Goal: Complete application form

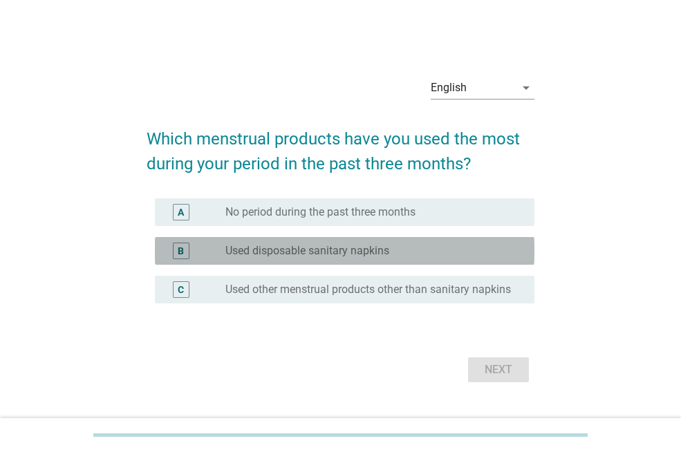
click at [284, 256] on div "B radio_button_unchecked Used disposable sanitary napkins" at bounding box center [345, 251] width 380 height 28
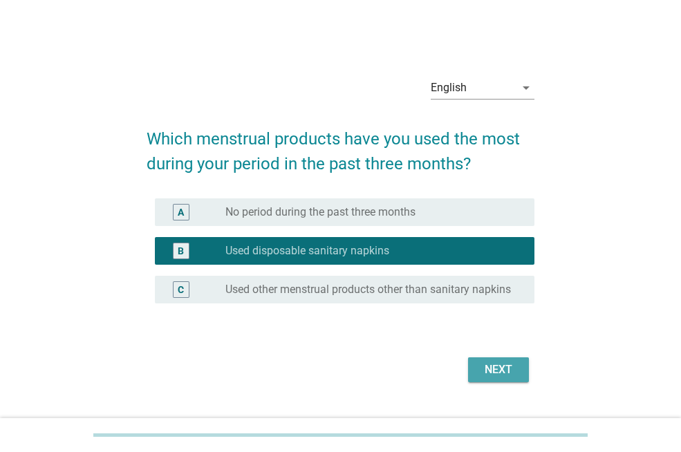
click at [506, 377] on div "Next" at bounding box center [498, 370] width 39 height 17
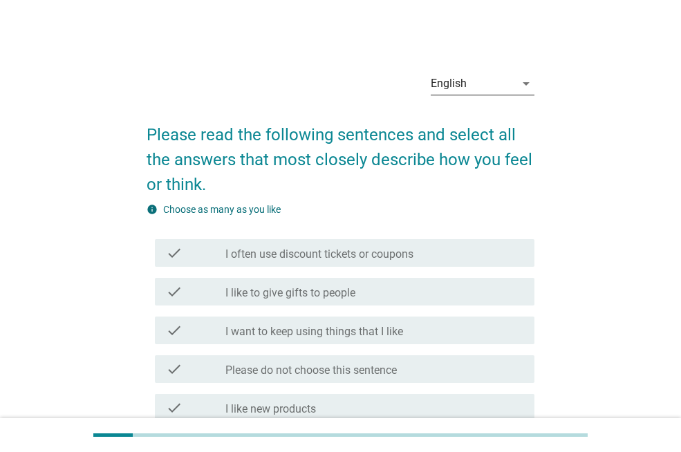
click at [503, 77] on div "English" at bounding box center [473, 84] width 84 height 22
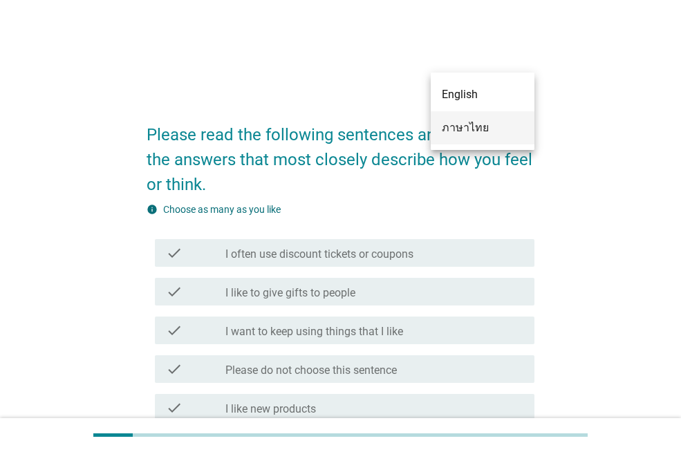
click at [477, 127] on div "ภาษาไทย" at bounding box center [483, 128] width 82 height 17
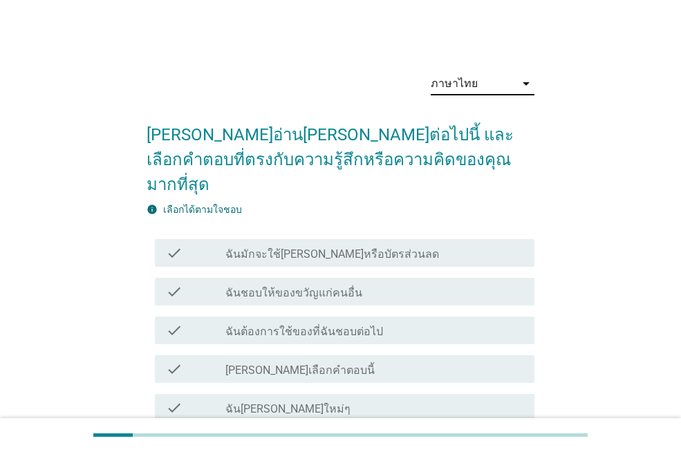
click at [321, 248] on label "ฉันมักจะใช้[PERSON_NAME]หรือบัตรส่วนลด" at bounding box center [332, 255] width 214 height 14
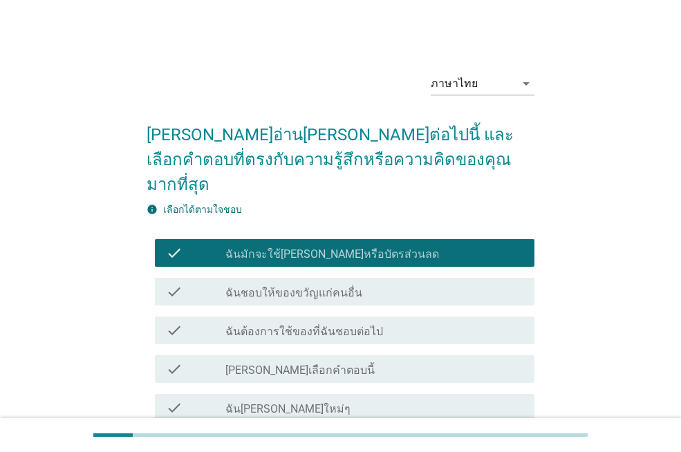
click at [299, 325] on label "ฉันต้องการใช้ของที่ฉันชอบต่อไป" at bounding box center [304, 332] width 158 height 14
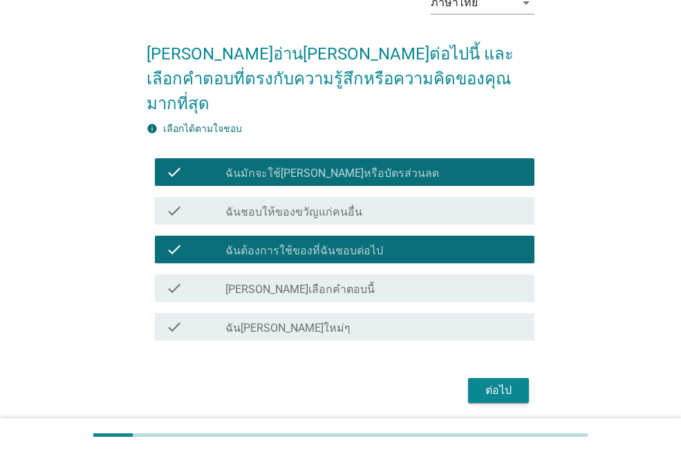
scroll to position [106, 0]
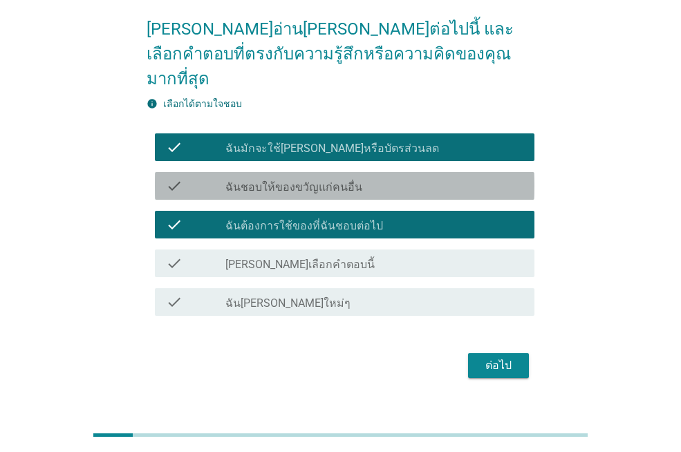
click at [373, 178] on div "check_box_outline_blank ฉันชอบให้ของขวัญแก่คนอื่น" at bounding box center [374, 186] width 298 height 17
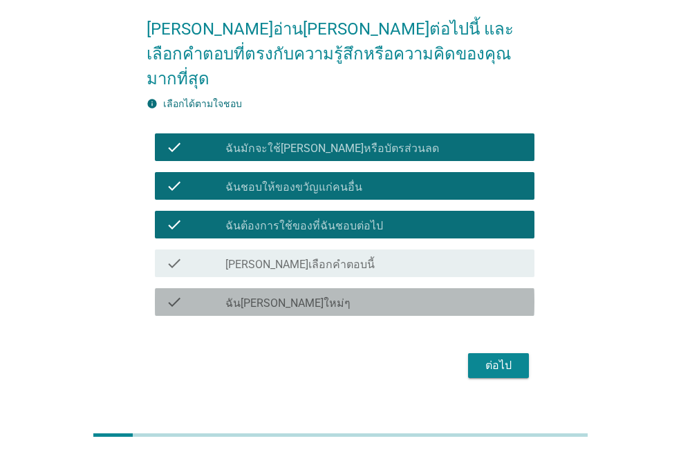
click at [473, 294] on div "check_box_outline_blank ฉัน[PERSON_NAME]ใหม่ๆ" at bounding box center [374, 302] width 298 height 17
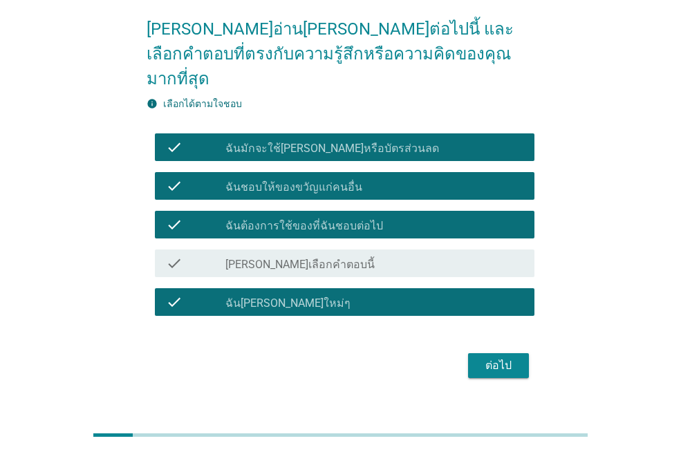
click at [501, 358] on div "ต่อไป" at bounding box center [498, 366] width 39 height 17
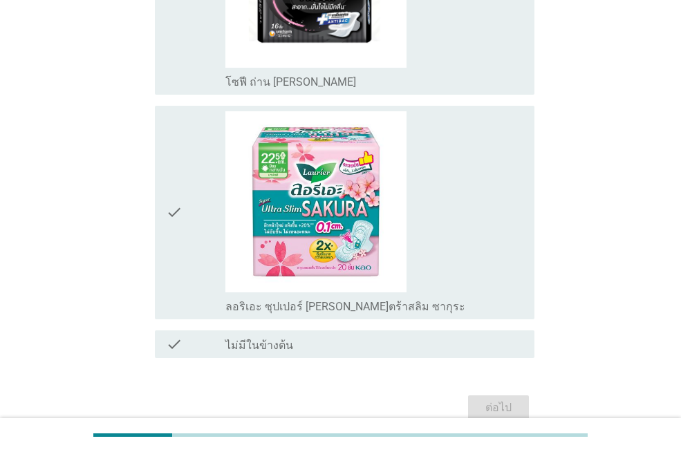
scroll to position [1995, 0]
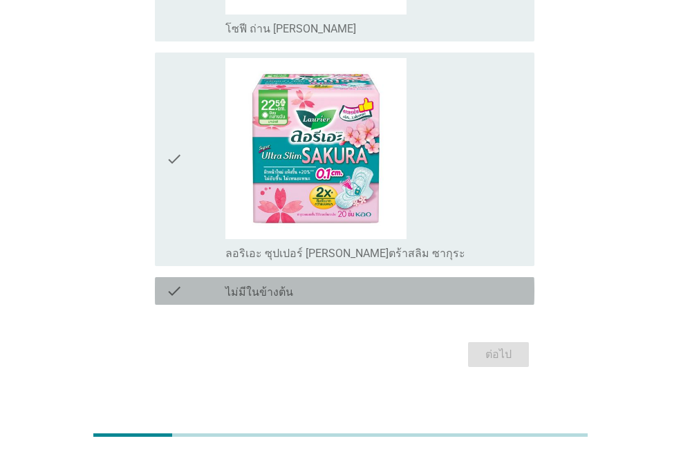
click at [425, 283] on div "check_box_outline_blank ไม่มีในข้างต้น" at bounding box center [374, 291] width 298 height 17
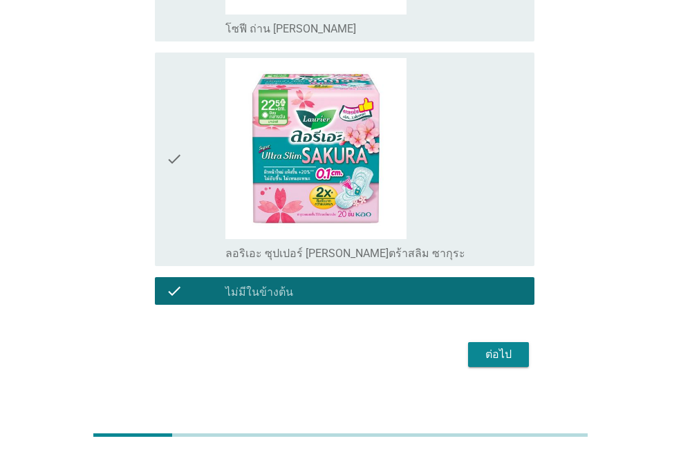
click at [489, 346] on div "ต่อไป" at bounding box center [498, 354] width 39 height 17
